Goal: Information Seeking & Learning: Learn about a topic

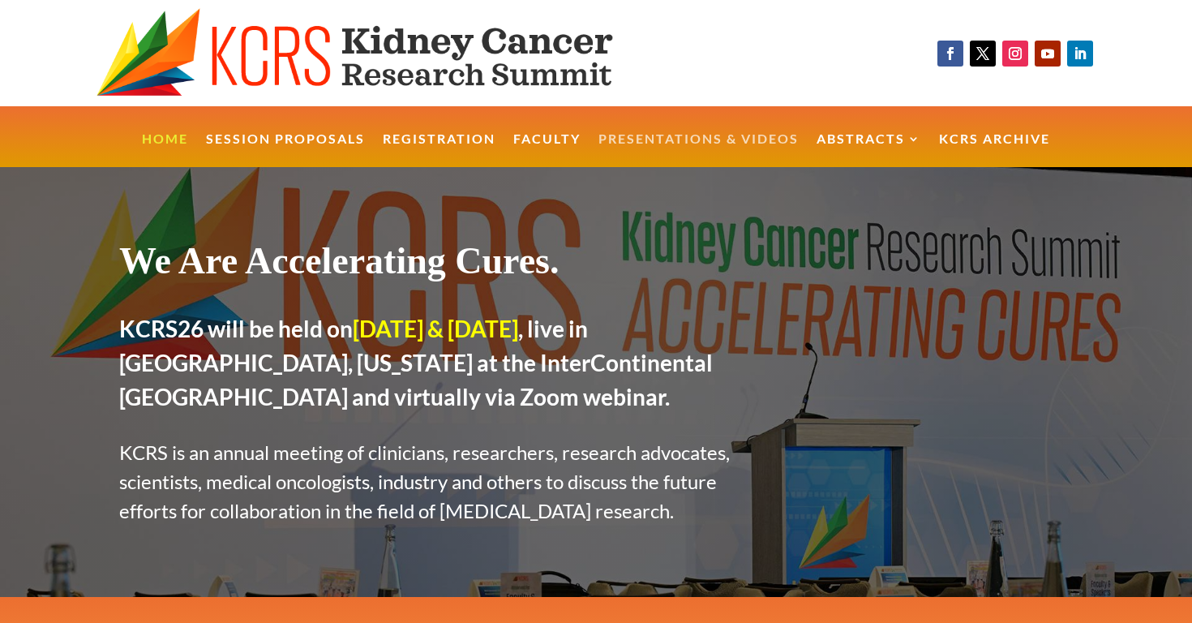
click at [742, 139] on link "Presentations & Videos" at bounding box center [698, 150] width 200 height 35
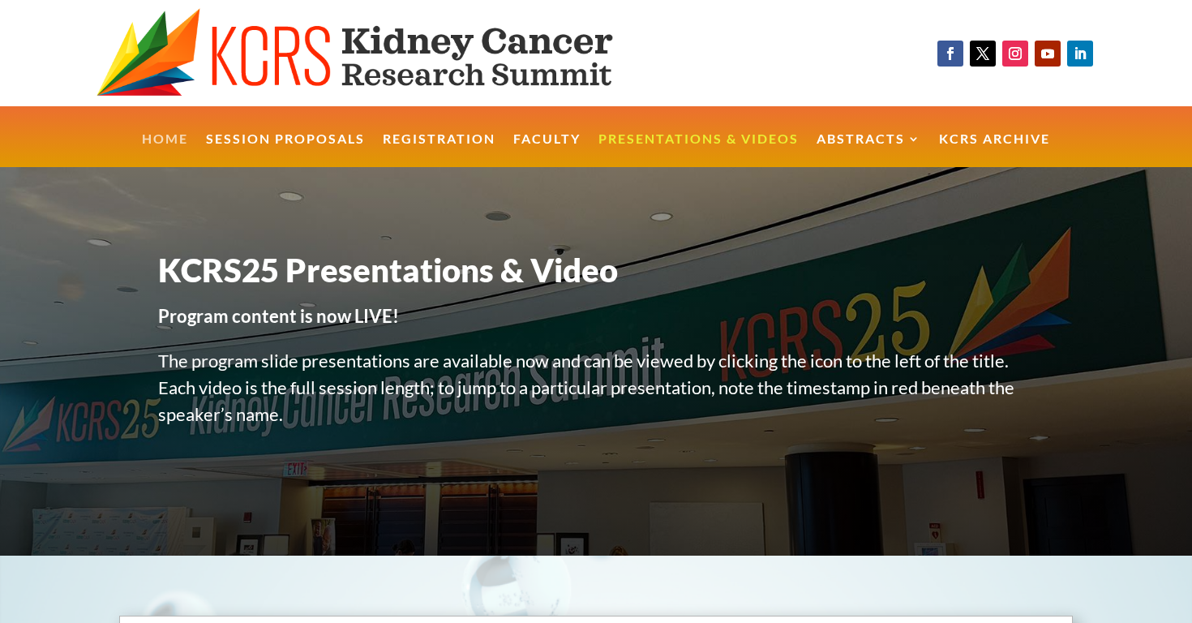
click at [165, 141] on link "Home" at bounding box center [165, 150] width 46 height 35
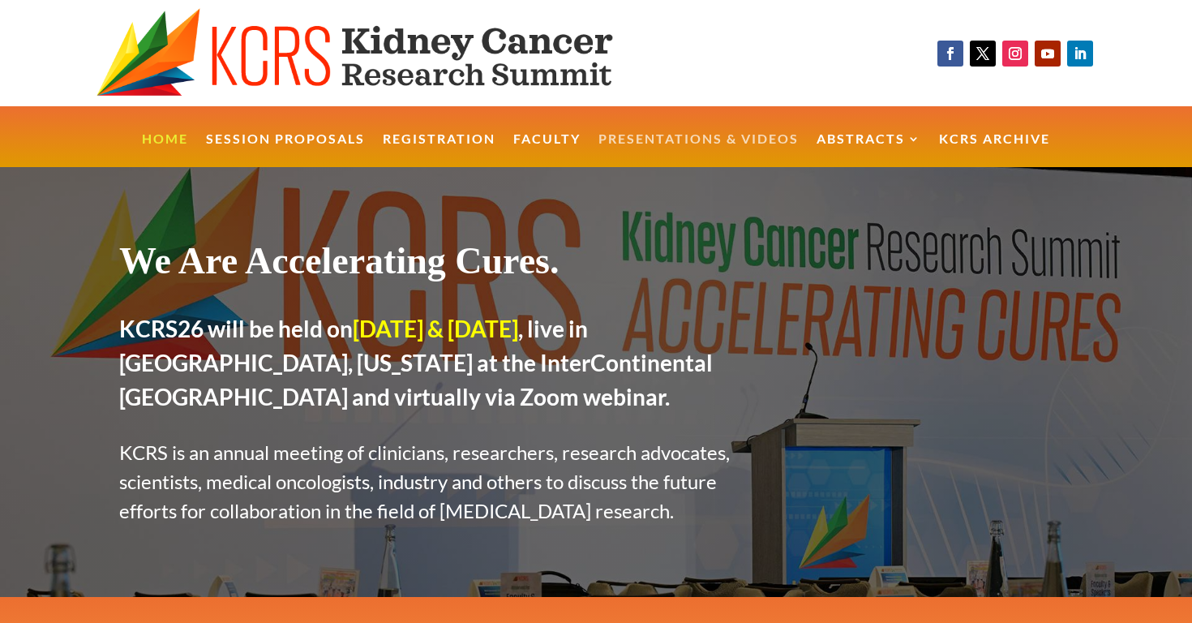
click at [752, 139] on link "Presentations & Videos" at bounding box center [698, 150] width 200 height 35
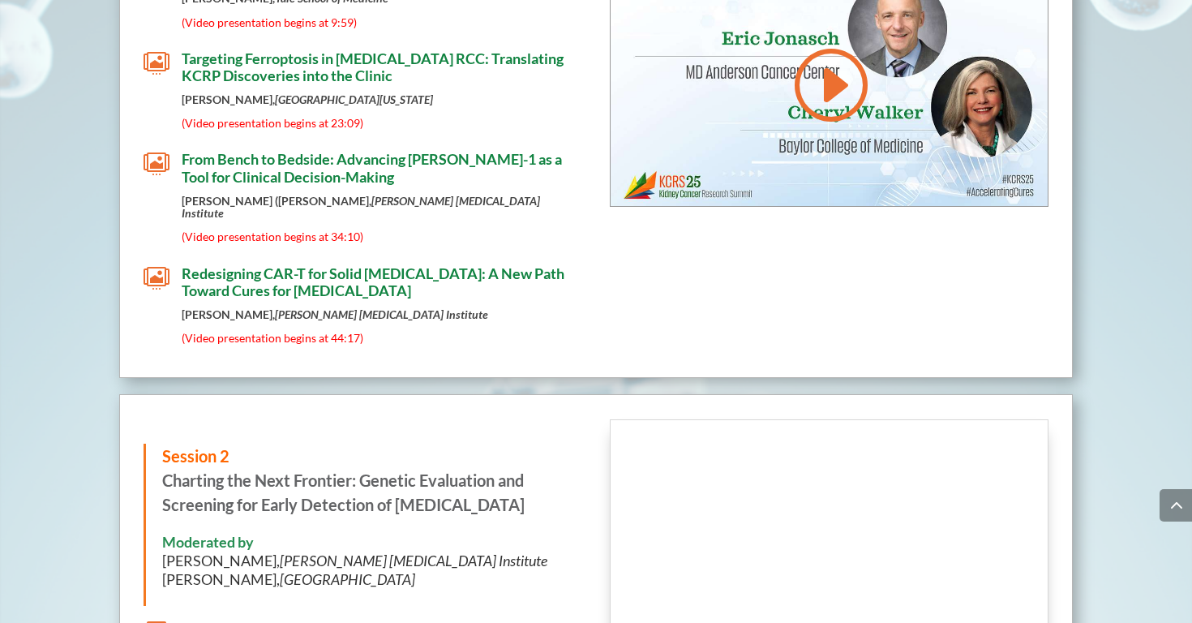
scroll to position [2970, 0]
